Goal: Task Accomplishment & Management: Use online tool/utility

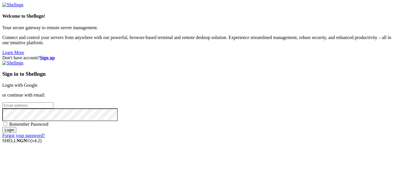
click at [38, 83] on link "Login with Google" at bounding box center [19, 85] width 35 height 5
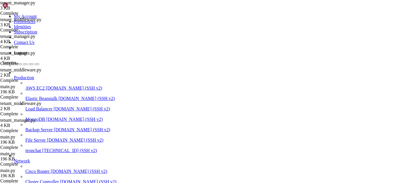
scroll to position [6552, 0]
drag, startPoint x: 145, startPoint y: 456, endPoint x: 150, endPoint y: 470, distance: 15.1
drag, startPoint x: 147, startPoint y: 461, endPoint x: 166, endPoint y: 474, distance: 22.9
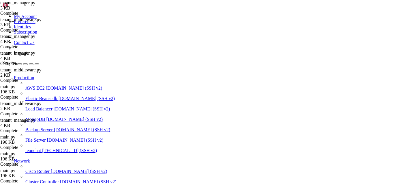
scroll to position [10284, 0]
drag, startPoint x: 252, startPoint y: 467, endPoint x: 85, endPoint y: 379, distance: 189.5
drag, startPoint x: 4, startPoint y: 360, endPoint x: 65, endPoint y: 412, distance: 80.5
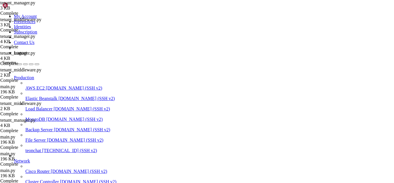
drag, startPoint x: 5, startPoint y: 361, endPoint x: 248, endPoint y: 466, distance: 264.7
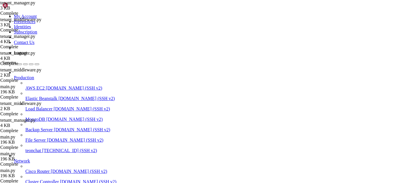
copy div "[DATE] 02:01:17 teonchat gunicorn[1359615]: Traceback (most recent call last): …"
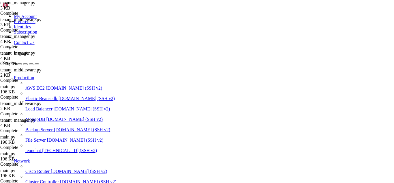
type input "/root/meuapp/flaskmkdir/oficial/app_delivery"
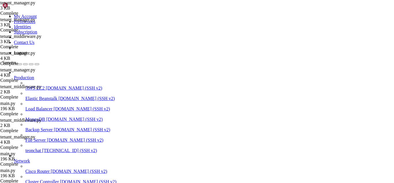
type textarea "return None return parts[0]"
type textarea "session.close()"
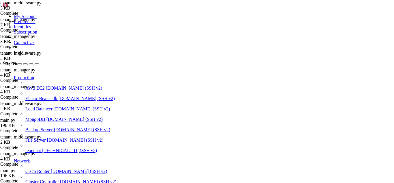
type textarea "return None return parts[0]"
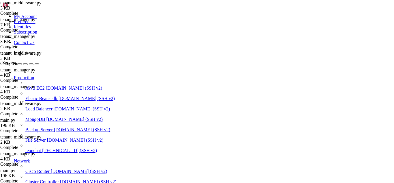
scroll to position [10353, 0]
drag, startPoint x: 138, startPoint y: 474, endPoint x: 181, endPoint y: 480, distance: 44.0
drag, startPoint x: 173, startPoint y: 465, endPoint x: 146, endPoint y: 473, distance: 28.6
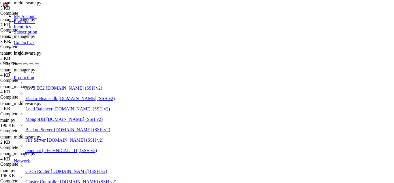
drag, startPoint x: 38, startPoint y: 450, endPoint x: 5, endPoint y: 448, distance: 33.0
copy x-row "import importlib"
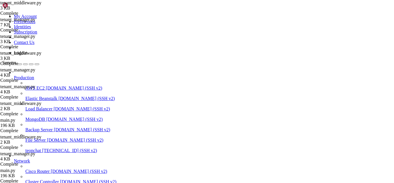
drag, startPoint x: 124, startPoint y: 463, endPoint x: 4, endPoint y: 454, distance: 120.1
copy div "m = importlib.import_module("tenant_manager") print("Has TenantManager?", hasat…"
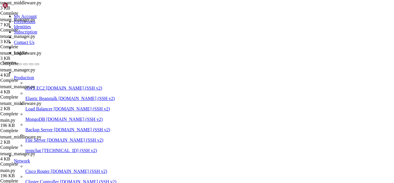
drag, startPoint x: 147, startPoint y: 472, endPoint x: 128, endPoint y: 477, distance: 19.9
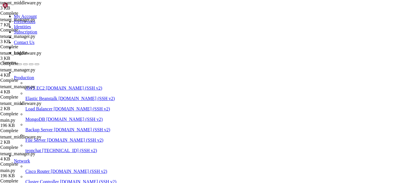
drag, startPoint x: 130, startPoint y: 454, endPoint x: 128, endPoint y: 464, distance: 11.0
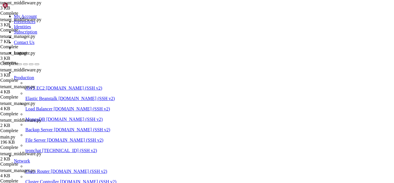
type textarea "return None"
paste textarea "return parts[0]"
type textarea "return parts[0]"
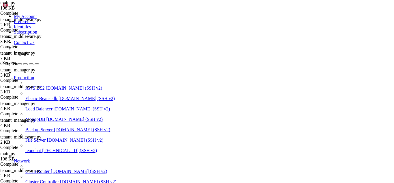
scroll to position [89, 0]
drag, startPoint x: 86, startPoint y: 29, endPoint x: 160, endPoint y: 78, distance: 88.6
drag, startPoint x: 89, startPoint y: 51, endPoint x: 90, endPoint y: 54, distance: 3.0
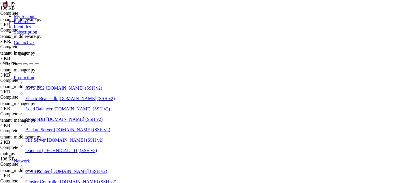
drag, startPoint x: 89, startPoint y: 50, endPoint x: 161, endPoint y: 149, distance: 122.4
type textarea "get_status_config=get_status_config )"
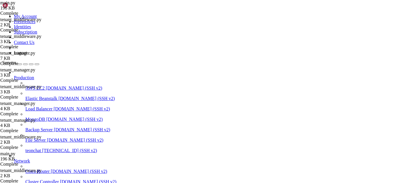
scroll to position [518, 0]
paste textarea "return app"
type textarea "return app"
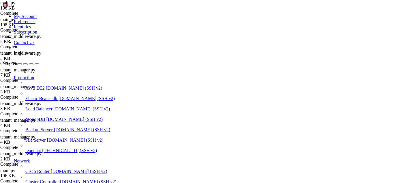
scroll to position [781, 0]
drag, startPoint x: 88, startPoint y: 37, endPoint x: 182, endPoint y: 151, distance: 147.8
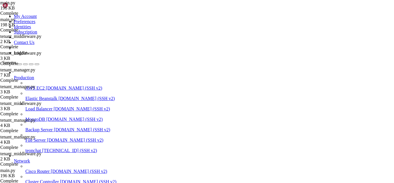
drag, startPoint x: 123, startPoint y: 128, endPoint x: 88, endPoint y: 110, distance: 39.6
type textarea "def create_app(): from dotenv import load_dotenv"
paste textarea "return app"
type textarea "return app"
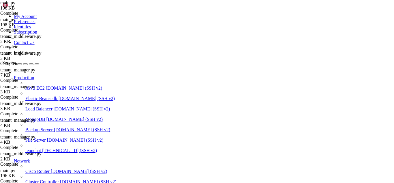
scroll to position [759, 0]
drag, startPoint x: 183, startPoint y: 424, endPoint x: 121, endPoint y: 425, distance: 61.5
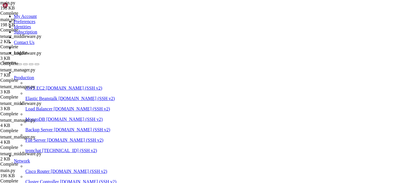
drag, startPoint x: 130, startPoint y: 477, endPoint x: 114, endPoint y: 468, distance: 18.3
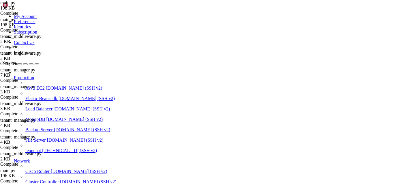
drag, startPoint x: 135, startPoint y: 476, endPoint x: 114, endPoint y: 473, distance: 21.0
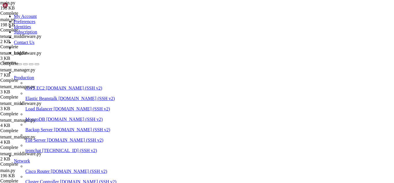
drag, startPoint x: 140, startPoint y: 475, endPoint x: 116, endPoint y: 473, distance: 24.6
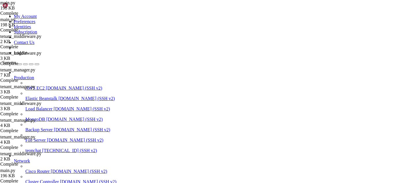
drag, startPoint x: 129, startPoint y: 429, endPoint x: 135, endPoint y: 477, distance: 48.0
drag, startPoint x: 192, startPoint y: 355, endPoint x: 146, endPoint y: 471, distance: 124.0
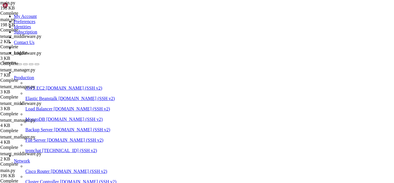
scroll to position [25027, 0]
drag, startPoint x: 183, startPoint y: 373, endPoint x: 161, endPoint y: 466, distance: 95.2
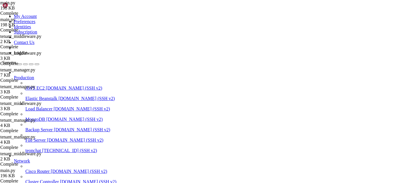
scroll to position [30517, 0]
drag, startPoint x: 201, startPoint y: 457, endPoint x: 164, endPoint y: 469, distance: 38.3
drag, startPoint x: 175, startPoint y: 439, endPoint x: 160, endPoint y: 474, distance: 38.3
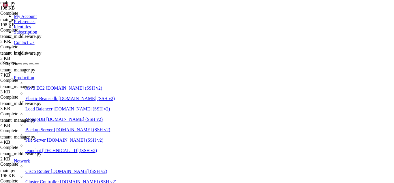
drag, startPoint x: 4, startPoint y: 361, endPoint x: 35, endPoint y: 370, distance: 32.0
drag, startPoint x: 4, startPoint y: 360, endPoint x: 30, endPoint y: 364, distance: 26.3
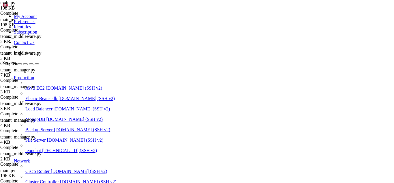
drag, startPoint x: 4, startPoint y: 361, endPoint x: 14, endPoint y: 360, distance: 10.4
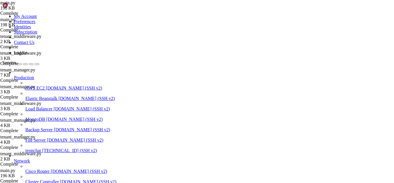
drag, startPoint x: 3, startPoint y: 359, endPoint x: 9, endPoint y: 360, distance: 5.5
drag, startPoint x: 3, startPoint y: 361, endPoint x: 13, endPoint y: 362, distance: 9.6
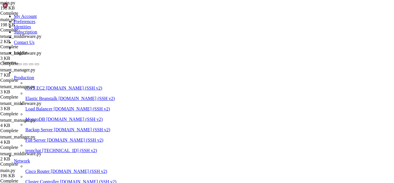
drag, startPoint x: 2, startPoint y: 360, endPoint x: 14, endPoint y: 359, distance: 11.8
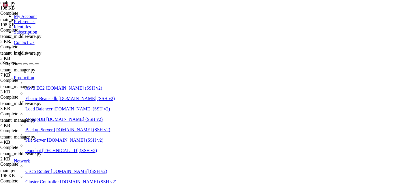
drag, startPoint x: 95, startPoint y: 360, endPoint x: 274, endPoint y: 410, distance: 185.3
drag, startPoint x: 7, startPoint y: 420, endPoint x: 60, endPoint y: 428, distance: 53.5
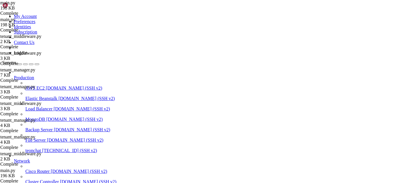
scroll to position [34782, 0]
drag, startPoint x: 151, startPoint y: 379, endPoint x: 112, endPoint y: 431, distance: 65.5
drag, startPoint x: 138, startPoint y: 474, endPoint x: 128, endPoint y: 474, distance: 10.7
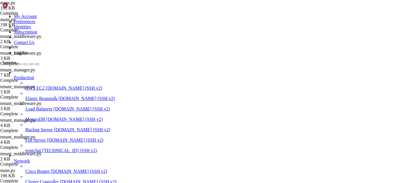
drag, startPoint x: 257, startPoint y: 465, endPoint x: 5, endPoint y: 383, distance: 265.7
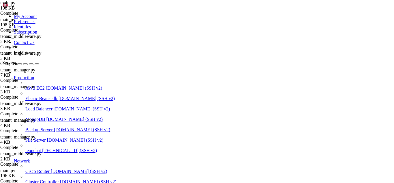
drag, startPoint x: 123, startPoint y: 390, endPoint x: 75, endPoint y: 369, distance: 52.1
drag, startPoint x: 73, startPoint y: 381, endPoint x: 181, endPoint y: 436, distance: 121.4
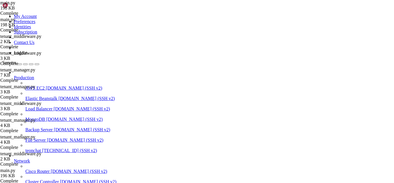
drag, startPoint x: 18, startPoint y: 39, endPoint x: 72, endPoint y: 105, distance: 85.7
drag, startPoint x: 139, startPoint y: 472, endPoint x: 119, endPoint y: 475, distance: 21.0
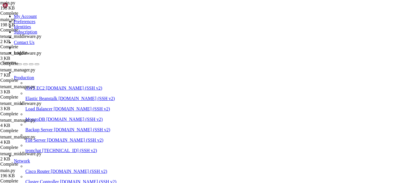
drag, startPoint x: 5, startPoint y: 390, endPoint x: 258, endPoint y: 465, distance: 263.8
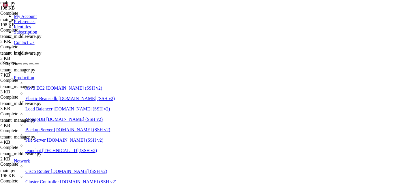
scroll to position [546, 0]
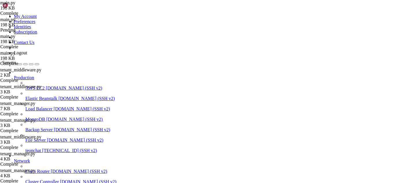
scroll to position [941, 0]
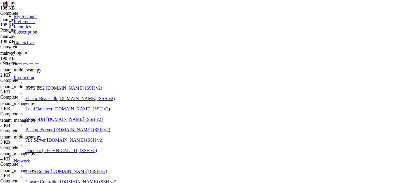
type input "app.config"
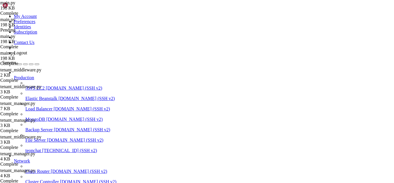
scroll to position [591, 0]
drag, startPoint x: 6, startPoint y: 356, endPoint x: 150, endPoint y: 386, distance: 146.4
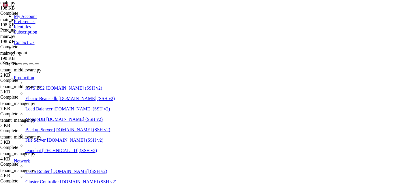
scroll to position [38361, 0]
drag, startPoint x: 145, startPoint y: 474, endPoint x: 123, endPoint y: 478, distance: 22.6
drag, startPoint x: 4, startPoint y: 397, endPoint x: 89, endPoint y: 405, distance: 85.6
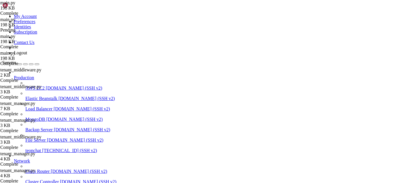
drag, startPoint x: 5, startPoint y: 396, endPoint x: 158, endPoint y: 474, distance: 171.6
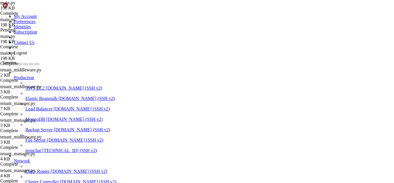
scroll to position [39128, 0]
drag, startPoint x: 9, startPoint y: 371, endPoint x: 138, endPoint y: 383, distance: 130.4
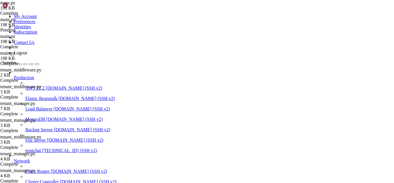
scroll to position [39153, 0]
drag, startPoint x: 133, startPoint y: 471, endPoint x: 196, endPoint y: 477, distance: 63.2
drag, startPoint x: 243, startPoint y: 470, endPoint x: 5, endPoint y: 361, distance: 260.9
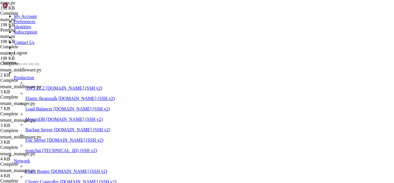
drag, startPoint x: 43, startPoint y: 347, endPoint x: 161, endPoint y: 406, distance: 131.5
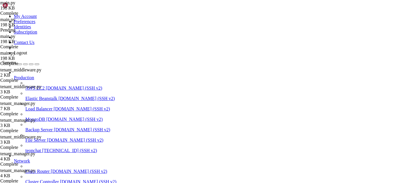
drag, startPoint x: 145, startPoint y: 477, endPoint x: 122, endPoint y: 477, distance: 22.5
drag, startPoint x: 134, startPoint y: 467, endPoint x: 123, endPoint y: 476, distance: 14.4
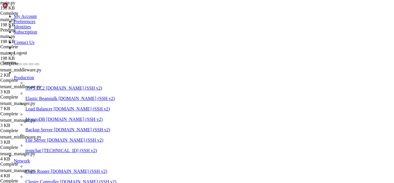
drag, startPoint x: 123, startPoint y: 476, endPoint x: 106, endPoint y: 480, distance: 16.8
drag, startPoint x: 106, startPoint y: 480, endPoint x: 251, endPoint y: 468, distance: 145.3
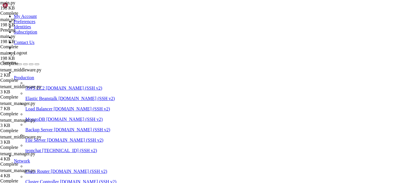
drag, startPoint x: 5, startPoint y: 401, endPoint x: 275, endPoint y: 469, distance: 278.5
drag, startPoint x: 276, startPoint y: 471, endPoint x: 4, endPoint y: 420, distance: 276.0
